Goal: Transaction & Acquisition: Book appointment/travel/reservation

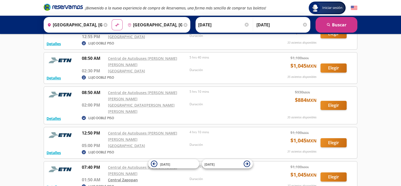
scroll to position [78, 0]
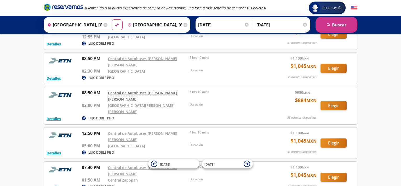
click at [150, 90] on link "Central de Autobuses [PERSON_NAME] [PERSON_NAME]" at bounding box center [142, 95] width 69 height 11
click at [128, 69] on link "[GEOGRAPHIC_DATA]" at bounding box center [126, 71] width 37 height 5
click at [171, 24] on input "[GEOGRAPHIC_DATA], [GEOGRAPHIC_DATA]" at bounding box center [153, 24] width 57 height 13
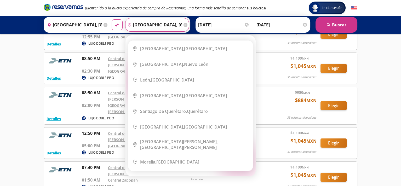
click at [158, 23] on input "[GEOGRAPHIC_DATA], [GEOGRAPHIC_DATA]" at bounding box center [153, 24] width 57 height 13
drag, startPoint x: 158, startPoint y: 25, endPoint x: 133, endPoint y: 26, distance: 25.1
click at [133, 26] on input "[GEOGRAPHIC_DATA], [GEOGRAPHIC_DATA]" at bounding box center [153, 24] width 57 height 13
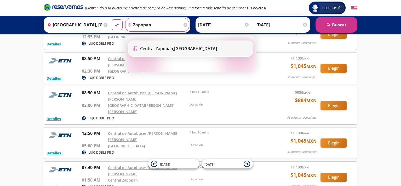
click at [181, 53] on li "Terminal Icon" at bounding box center [190, 49] width 124 height 16
type input "Central Zapopan, Jalisco"
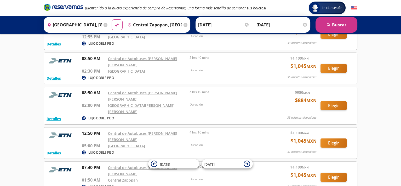
click at [353, 16] on div "Origen heroicons:map-pin-20-solid Zacatecas, Zacatecas Destino pin-outline Cent…" at bounding box center [200, 25] width 401 height 18
click at [351, 22] on button "search Buscar" at bounding box center [336, 25] width 42 height 16
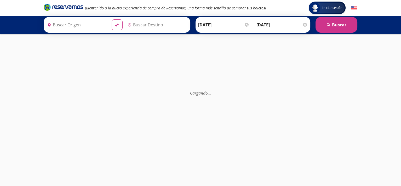
type input "[GEOGRAPHIC_DATA], [GEOGRAPHIC_DATA]"
type input "Central Zapopan, Jalisco"
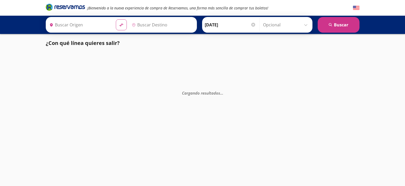
type input "[GEOGRAPHIC_DATA], [GEOGRAPHIC_DATA]"
